Goal: Information Seeking & Learning: Learn about a topic

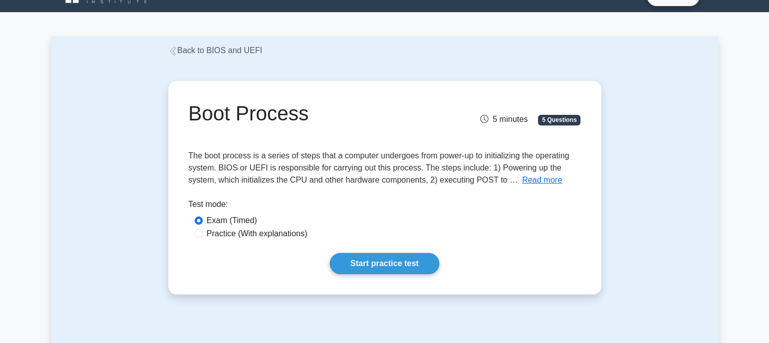
scroll to position [40, 0]
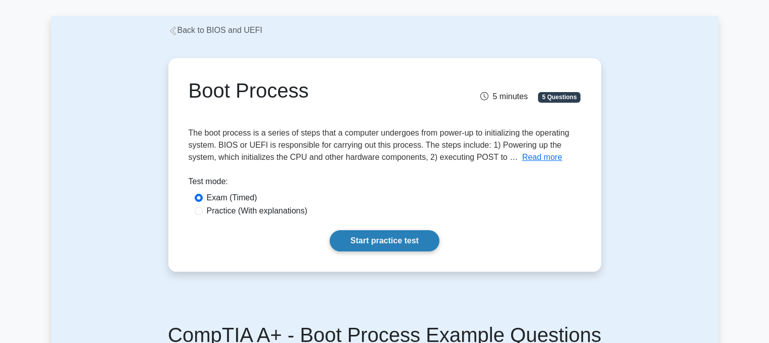
click at [391, 240] on link "Start practice test" at bounding box center [385, 240] width 110 height 21
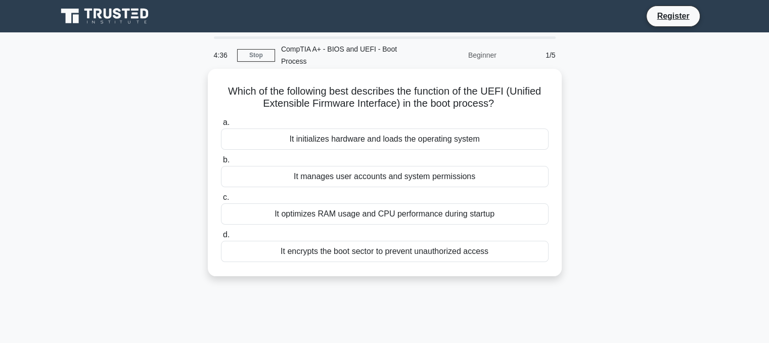
drag, startPoint x: 225, startPoint y: 89, endPoint x: 513, endPoint y: 105, distance: 288.6
click at [513, 105] on h5 "Which of the following best describes the function of the UEFI (Unified Extensi…" at bounding box center [385, 97] width 330 height 25
click at [374, 142] on div "It initializes hardware and loads the operating system" at bounding box center [385, 138] width 328 height 21
click at [221, 126] on input "a. It initializes hardware and loads the operating system" at bounding box center [221, 122] width 0 height 7
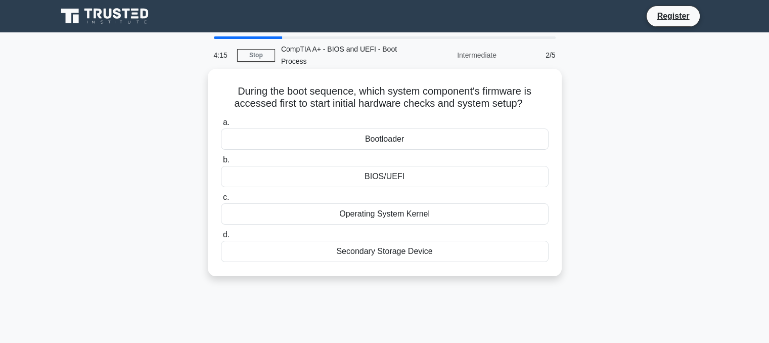
drag, startPoint x: 234, startPoint y: 90, endPoint x: 538, endPoint y: 101, distance: 304.5
click at [538, 101] on h5 "During the boot sequence, which system component's firmware is accessed first t…" at bounding box center [385, 97] width 330 height 25
click at [378, 174] on div "BIOS/UEFI" at bounding box center [385, 176] width 328 height 21
click at [221, 163] on input "b. BIOS/UEFI" at bounding box center [221, 160] width 0 height 7
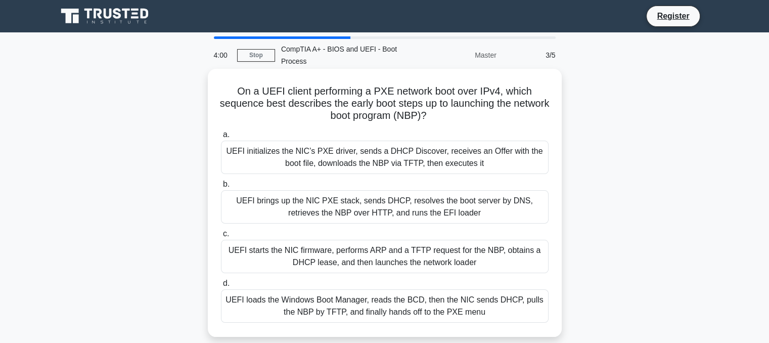
drag, startPoint x: 237, startPoint y: 91, endPoint x: 460, endPoint y: 117, distance: 224.9
click at [460, 117] on h5 "On a UEFI client performing a PXE network boot over IPv4, which sequence best d…" at bounding box center [385, 103] width 330 height 37
click at [383, 310] on div "UEFI loads the Windows Boot Manager, reads the BCD, then the NIC sends DHCP, pu…" at bounding box center [385, 305] width 328 height 33
click at [221, 287] on input "d. UEFI loads the Windows Boot Manager, reads the BCD, then the NIC sends DHCP,…" at bounding box center [221, 283] width 0 height 7
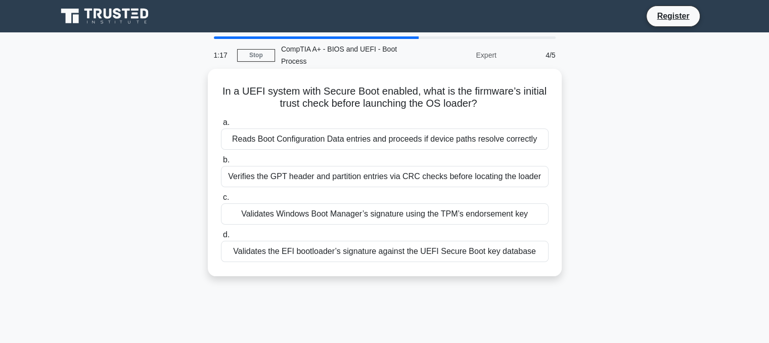
drag, startPoint x: 221, startPoint y: 92, endPoint x: 510, endPoint y: 106, distance: 288.5
click at [510, 106] on h5 "In a UEFI system with Secure Boot enabled, what is the firmware’s initial trust…" at bounding box center [385, 97] width 330 height 25
click at [411, 253] on div "Validates the EFI bootloader’s signature against the UEFI Secure Boot key datab…" at bounding box center [385, 251] width 328 height 21
click at [221, 238] on input "d. Validates the EFI bootloader’s signature against the UEFI Secure Boot key da…" at bounding box center [221, 235] width 0 height 7
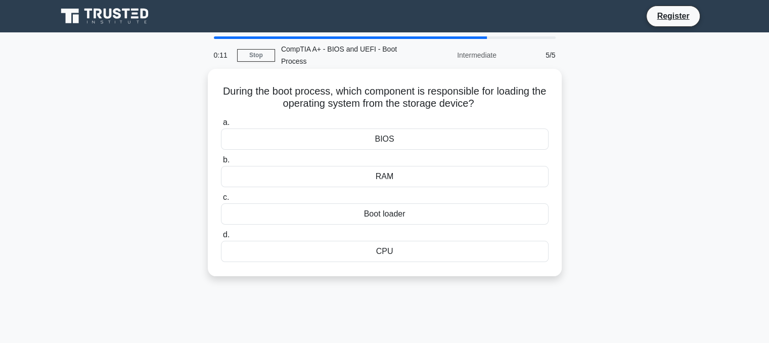
drag, startPoint x: 228, startPoint y: 95, endPoint x: 530, endPoint y: 102, distance: 301.9
click at [530, 102] on h5 "During the boot process, which component is responsible for loading the operati…" at bounding box center [385, 97] width 330 height 25
click at [364, 216] on div "Boot loader" at bounding box center [385, 213] width 328 height 21
click at [221, 201] on input "c. Boot loader" at bounding box center [221, 197] width 0 height 7
